Goal: Task Accomplishment & Management: Use online tool/utility

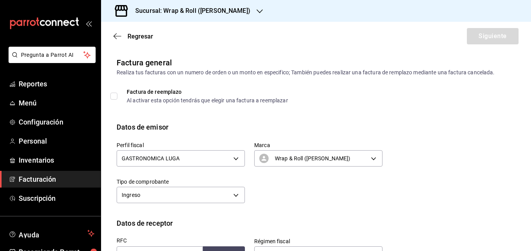
scroll to position [175, 0]
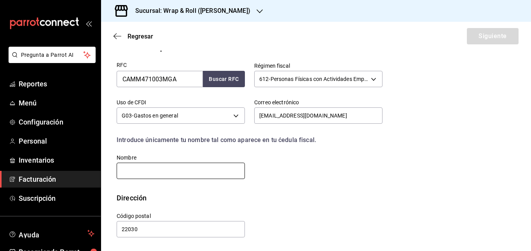
click at [184, 171] on input "text" at bounding box center [181, 170] width 128 height 16
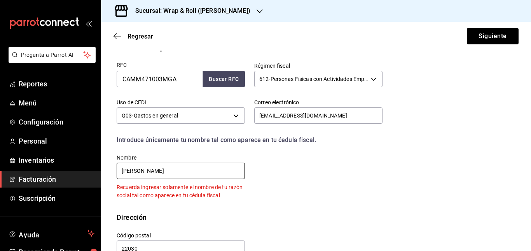
click at [159, 171] on input "MANUEL JESUS CASELLAS MORENO" at bounding box center [181, 170] width 128 height 16
click at [224, 170] on input "MANUEL JESÚS CASELLAS MORENO" at bounding box center [181, 170] width 128 height 16
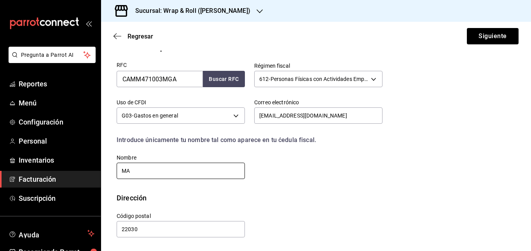
type input "M"
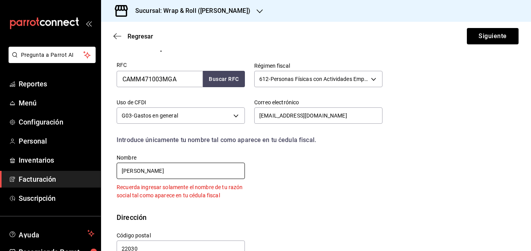
type input "MANUEL JESUS CASELLAS MORENO"
click at [313, 176] on div "RFC CAMM471003MGA Buscar RFC Régimen fiscal 612 - Personas Físicas con Activida…" at bounding box center [244, 126] width 275 height 146
click at [354, 167] on div "RFC CAMM471003MGA Buscar RFC Régimen fiscal 612 - Personas Físicas con Activida…" at bounding box center [244, 126] width 275 height 146
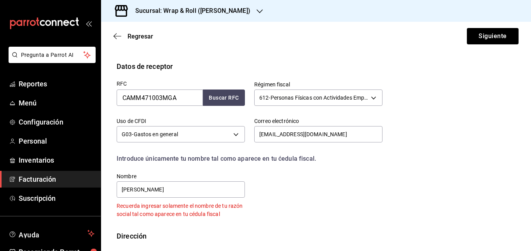
scroll to position [156, 0]
click at [294, 188] on div "RFC CAMM471003MGA Buscar RFC Régimen fiscal 612 - Personas Físicas con Activida…" at bounding box center [244, 145] width 275 height 146
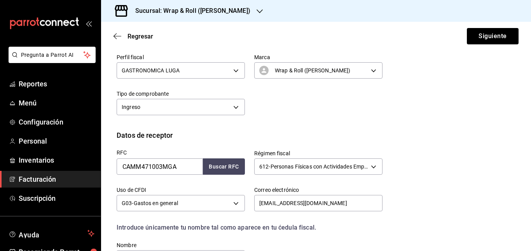
scroll to position [0, 0]
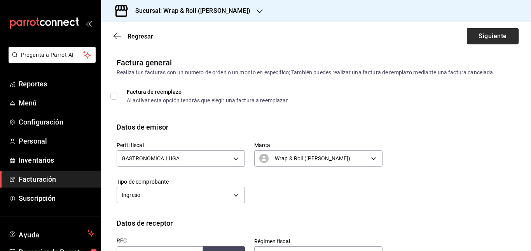
click at [478, 43] on button "Siguiente" at bounding box center [492, 36] width 52 height 16
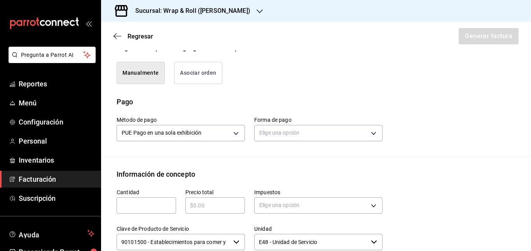
scroll to position [195, 0]
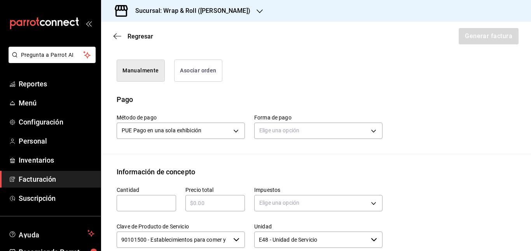
click at [201, 75] on button "Asociar orden" at bounding box center [198, 70] width 48 height 22
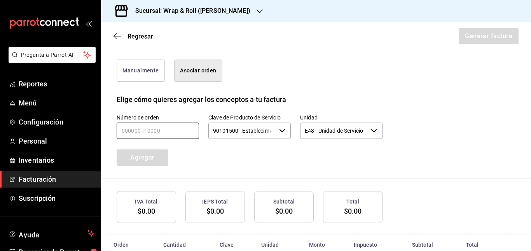
click at [153, 135] on input "text" at bounding box center [158, 130] width 82 height 16
type input "120925-P-0012"
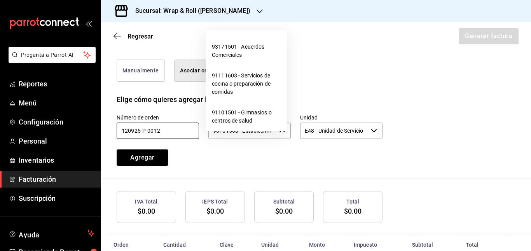
click at [280, 134] on icon "button" at bounding box center [282, 130] width 6 height 6
click at [415, 133] on div "Número de orden 120925-P-0012 Clave de Producto de Servicio 90101500 - Establec…" at bounding box center [316, 140] width 399 height 73
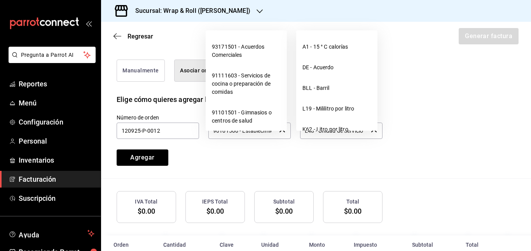
click at [370, 134] on div "E48 - Unidad de Servicio ​" at bounding box center [341, 130] width 82 height 16
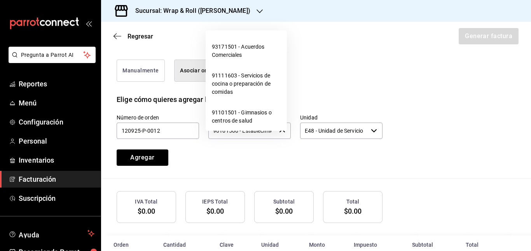
click at [414, 112] on div "Número de orden 120925-P-0012 Clave de Producto de Servicio 90101500 - Establec…" at bounding box center [316, 140] width 399 height 73
click at [302, 163] on div "Número de orden 120925-P-0012 Clave de Producto de Servicio 90101500 - Establec…" at bounding box center [240, 130] width 284 height 70
click at [345, 50] on div "Elige cómo quieres agregar los conceptos a tu factura" at bounding box center [316, 45] width 399 height 10
click at [135, 165] on button "Agregar" at bounding box center [143, 157] width 52 height 16
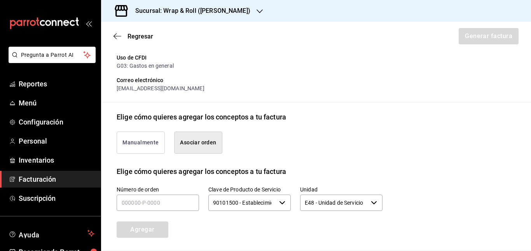
scroll to position [121, 0]
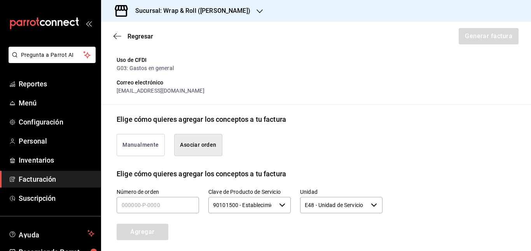
click at [144, 150] on button "Manualmente" at bounding box center [141, 145] width 48 height 22
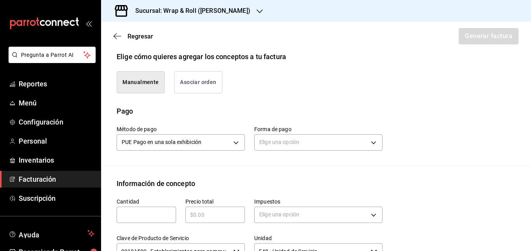
scroll to position [185, 0]
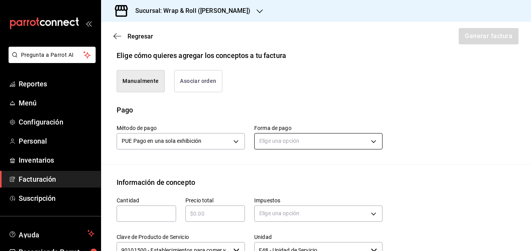
click at [308, 151] on body "Pregunta a Parrot AI Reportes Menú Configuración Personal Inventarios Facturaci…" at bounding box center [265, 125] width 531 height 251
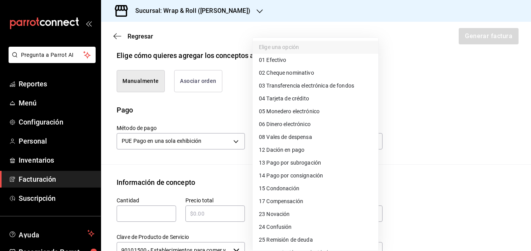
click at [314, 58] on li "01 Efectivo" at bounding box center [314, 60] width 125 height 13
type input "01"
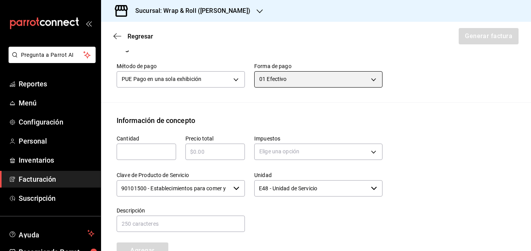
scroll to position [247, 0]
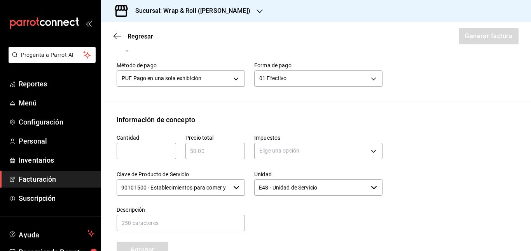
click at [155, 155] on input "text" at bounding box center [146, 150] width 59 height 9
click at [216, 124] on div "Información de concepto" at bounding box center [316, 119] width 399 height 10
click at [208, 155] on input "text" at bounding box center [214, 150] width 59 height 9
click at [143, 155] on input "text" at bounding box center [146, 150] width 59 height 9
type input "1"
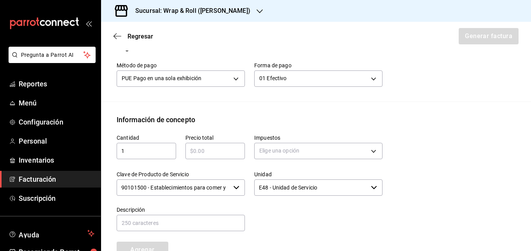
click at [200, 155] on input "text" at bounding box center [214, 150] width 59 height 9
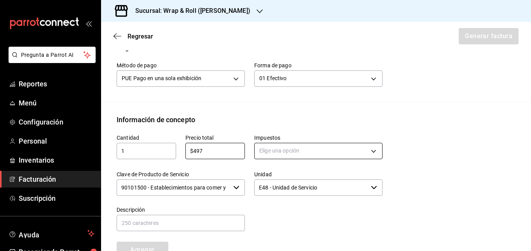
type input "$497"
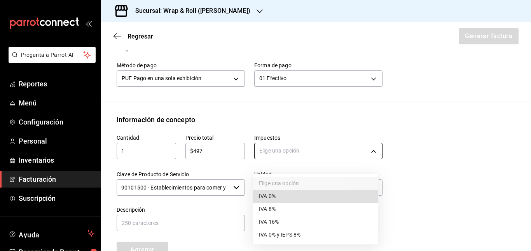
click at [303, 160] on body "Pregunta a Parrot AI Reportes Menú Configuración Personal Inventarios Facturaci…" at bounding box center [265, 125] width 531 height 251
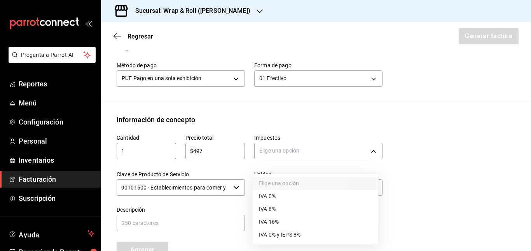
click at [278, 206] on li "IVA 8%" at bounding box center [314, 208] width 125 height 13
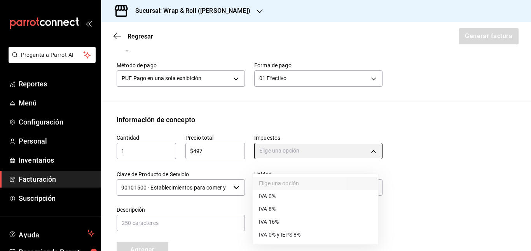
type input "IVA_8"
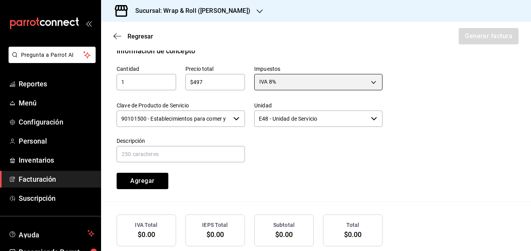
scroll to position [316, 0]
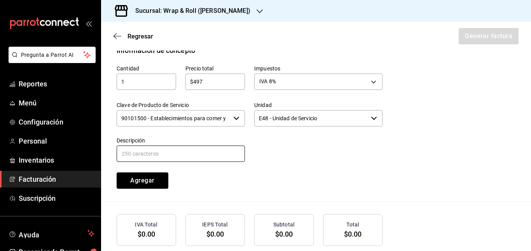
click at [199, 162] on input "text" at bounding box center [181, 153] width 128 height 16
click at [273, 163] on div at bounding box center [314, 144] width 138 height 35
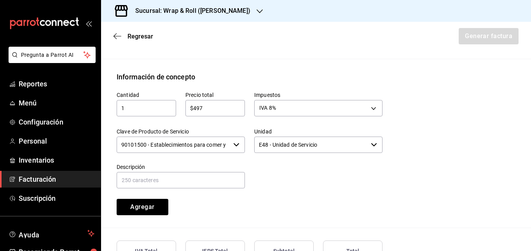
scroll to position [298, 0]
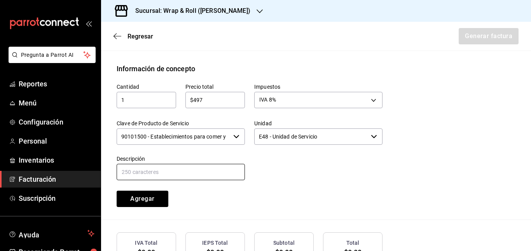
click at [191, 180] on input "text" at bounding box center [181, 172] width 128 height 16
click at [262, 181] on div at bounding box center [314, 163] width 138 height 35
click at [194, 180] on input "text" at bounding box center [181, 172] width 128 height 16
type input "Compra General"
click at [235, 201] on div "Cantidad 1 ​ Precio total $497 ​ Impuestos IVA 8% IVA_8 Clave de Producto de Se…" at bounding box center [244, 140] width 275 height 133
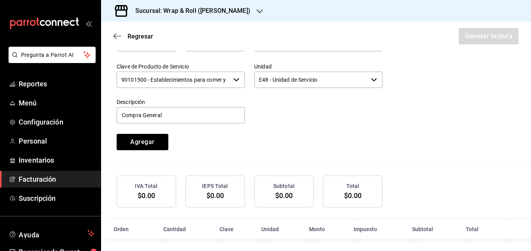
scroll to position [366, 0]
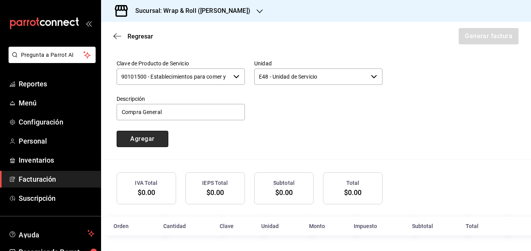
click at [143, 133] on button "Agregar" at bounding box center [143, 139] width 52 height 16
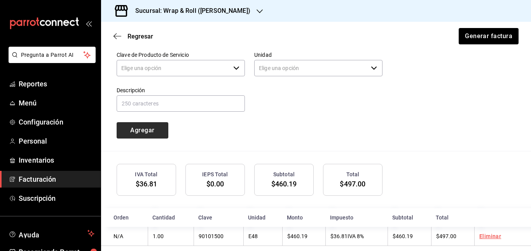
type input "90101500 - Establecimientos para comer y beber"
type input "E48 - Unidad de Servicio"
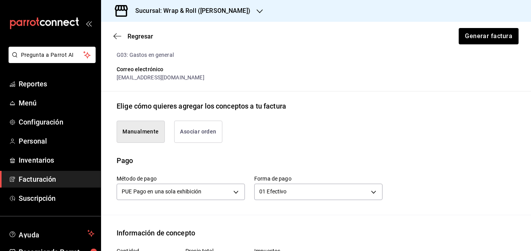
scroll to position [133, 0]
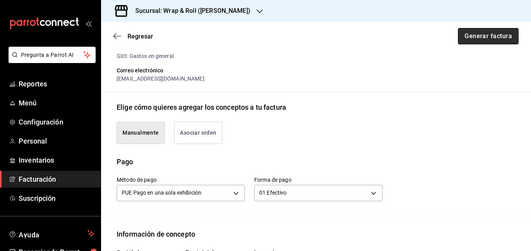
click at [479, 39] on button "Generar factura" at bounding box center [488, 36] width 61 height 16
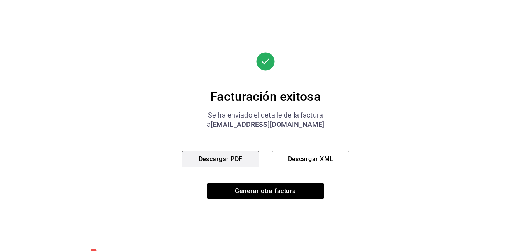
click at [204, 155] on button "Descargar PDF" at bounding box center [220, 159] width 78 height 16
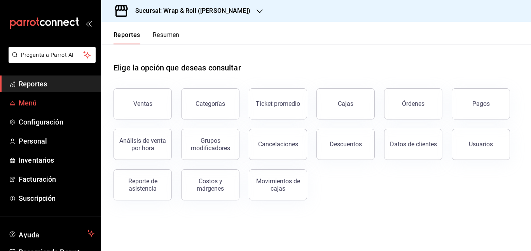
click at [29, 98] on span "Menú" at bounding box center [57, 102] width 76 height 10
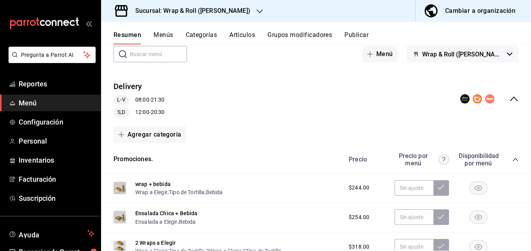
scroll to position [42, 0]
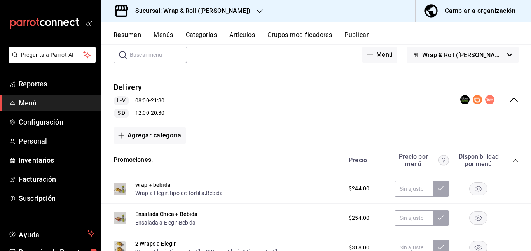
click at [512, 160] on icon "collapse-category-row" at bounding box center [515, 160] width 6 height 6
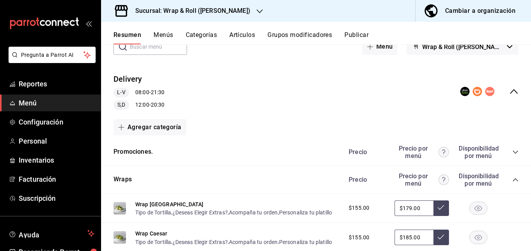
scroll to position [54, 0]
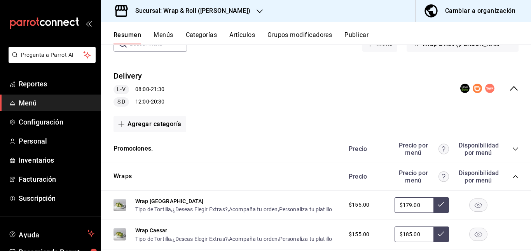
click at [512, 176] on icon "collapse-category-row" at bounding box center [515, 176] width 6 height 6
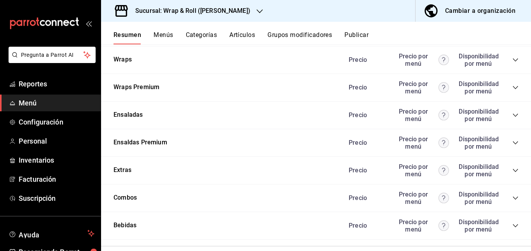
scroll to position [185, 0]
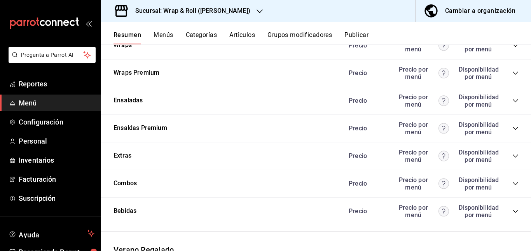
click at [512, 153] on icon "collapse-category-row" at bounding box center [515, 156] width 6 height 6
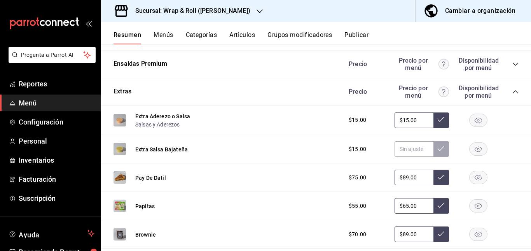
scroll to position [249, 0]
click at [473, 174] on rect "button" at bounding box center [478, 177] width 18 height 13
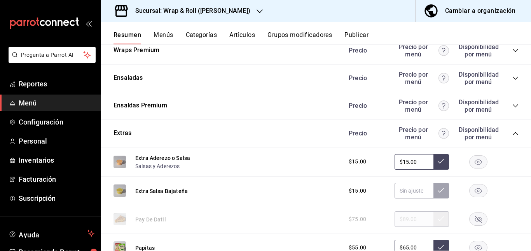
scroll to position [207, 0]
click at [242, 35] on button "Artículos" at bounding box center [242, 37] width 26 height 13
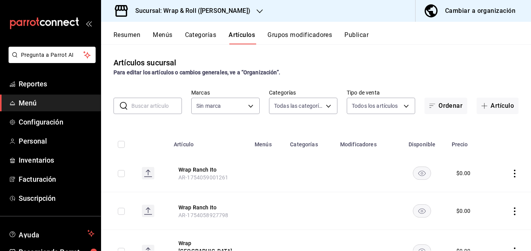
type input "0cffcaa9-173e-47a8-938b-dca6a1bc21d4,b2760ed9-b7b1-4897-8a9f-c9dd110c8266,67b79…"
type input "7d263f60-237b-4a5e-827c-684bea1a4647"
click at [143, 104] on input "text" at bounding box center [156, 106] width 50 height 16
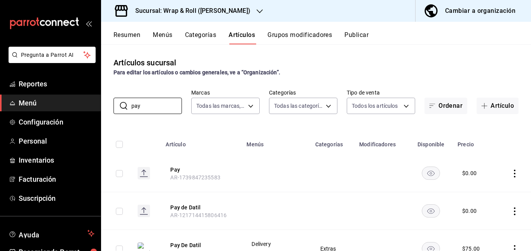
type input "pay"
click at [317, 179] on td at bounding box center [332, 173] width 44 height 38
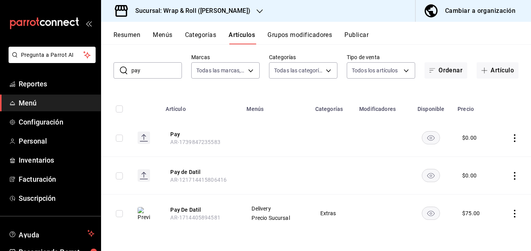
click at [428, 140] on rect "availability-product" at bounding box center [431, 137] width 18 height 13
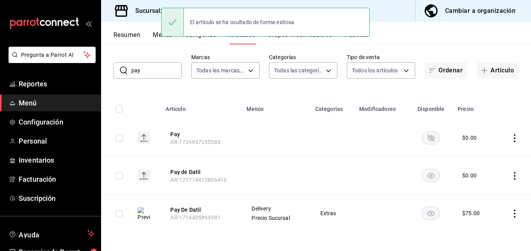
click at [422, 170] on rect "availability-product" at bounding box center [431, 175] width 18 height 13
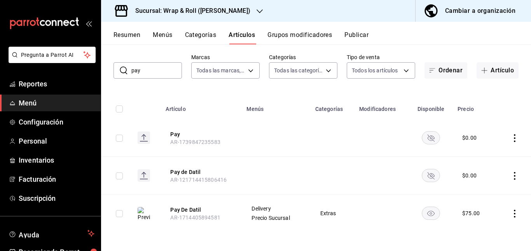
click at [358, 31] on button "Publicar" at bounding box center [356, 37] width 24 height 13
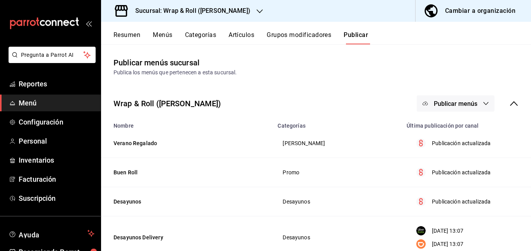
click at [449, 104] on span "Publicar menús" at bounding box center [455, 103] width 44 height 7
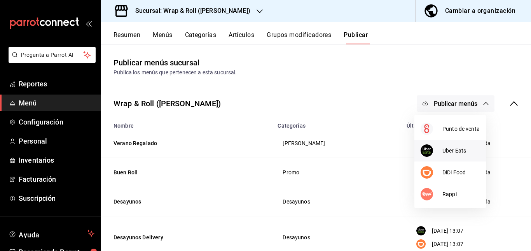
click at [443, 146] on span "Uber Eats" at bounding box center [460, 150] width 37 height 8
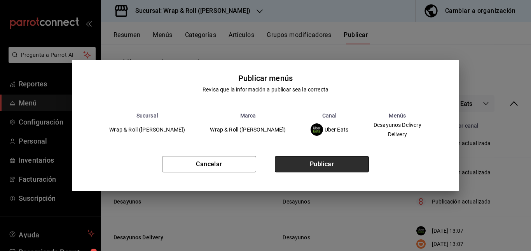
click at [352, 162] on button "Publicar" at bounding box center [322, 164] width 94 height 16
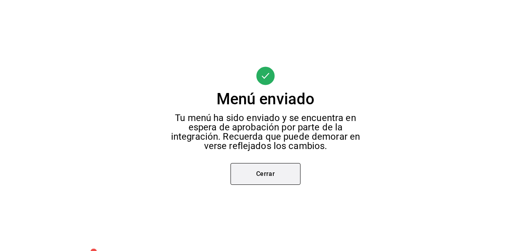
click at [267, 175] on button "Cerrar" at bounding box center [265, 174] width 70 height 22
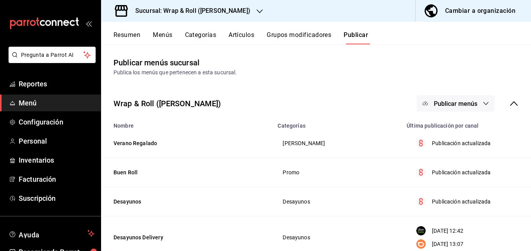
click at [458, 99] on button "Publicar menús" at bounding box center [455, 103] width 78 height 16
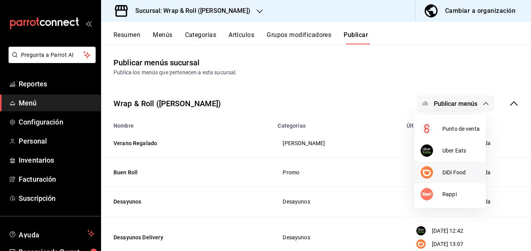
click at [448, 167] on li "DiDi Food" at bounding box center [449, 172] width 71 height 22
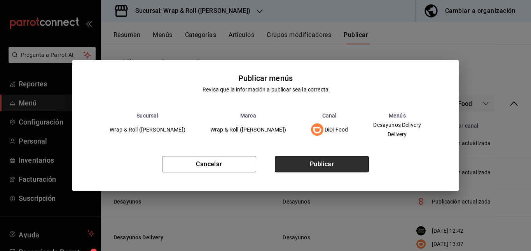
click at [347, 165] on button "Publicar" at bounding box center [322, 164] width 94 height 16
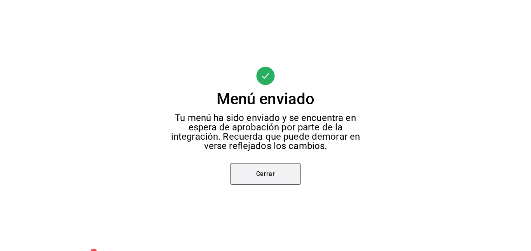
click at [275, 174] on button "Cerrar" at bounding box center [265, 174] width 70 height 22
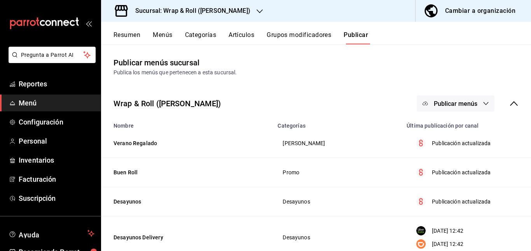
click at [461, 108] on button "Publicar menús" at bounding box center [455, 103] width 78 height 16
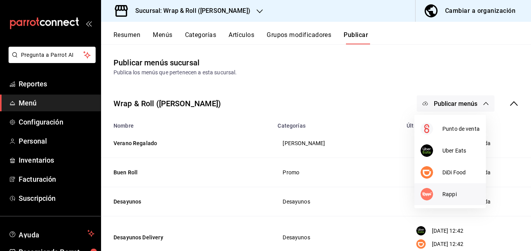
click at [443, 191] on span "Rappi" at bounding box center [460, 194] width 37 height 8
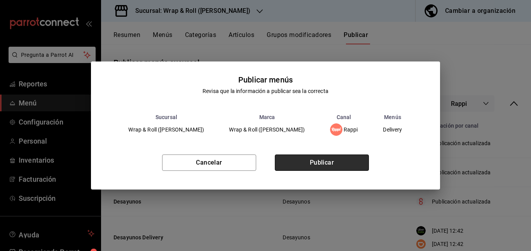
click at [319, 158] on button "Publicar" at bounding box center [322, 162] width 94 height 16
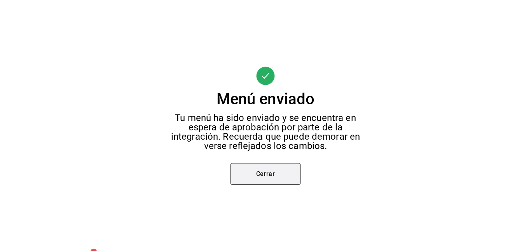
click at [282, 167] on button "Cerrar" at bounding box center [265, 174] width 70 height 22
